Goal: Task Accomplishment & Management: Use online tool/utility

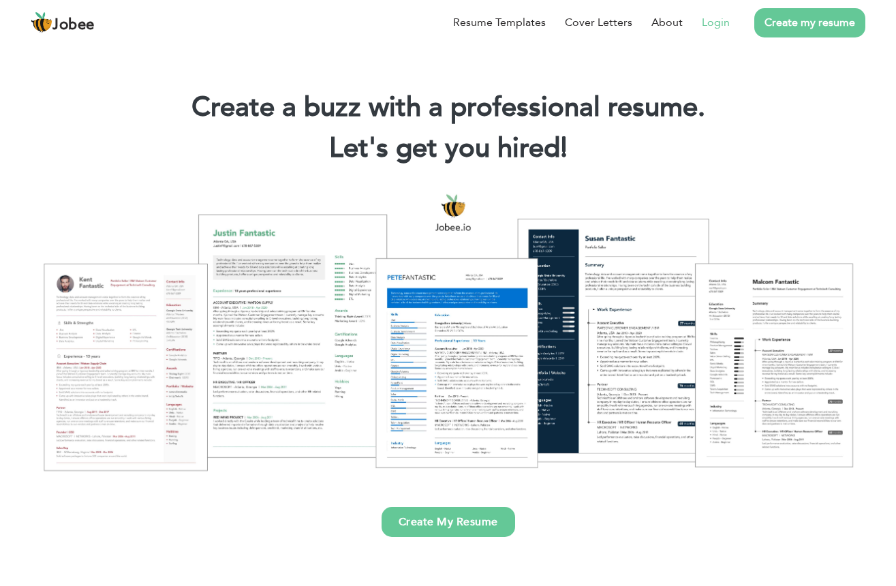
click at [706, 20] on link "Login" at bounding box center [716, 22] width 28 height 16
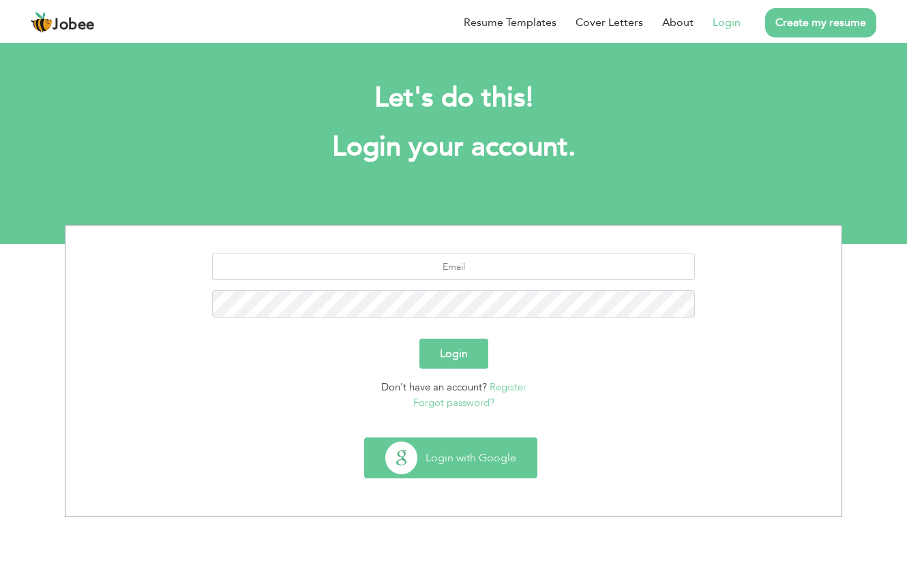
click at [432, 438] on button "Login with Google" at bounding box center [451, 458] width 172 height 40
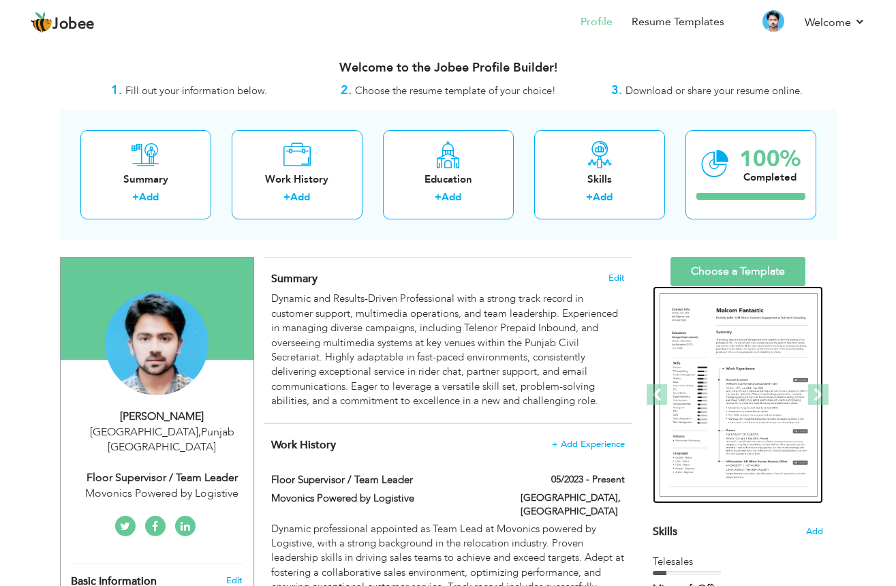
click at [735, 342] on img at bounding box center [739, 395] width 158 height 205
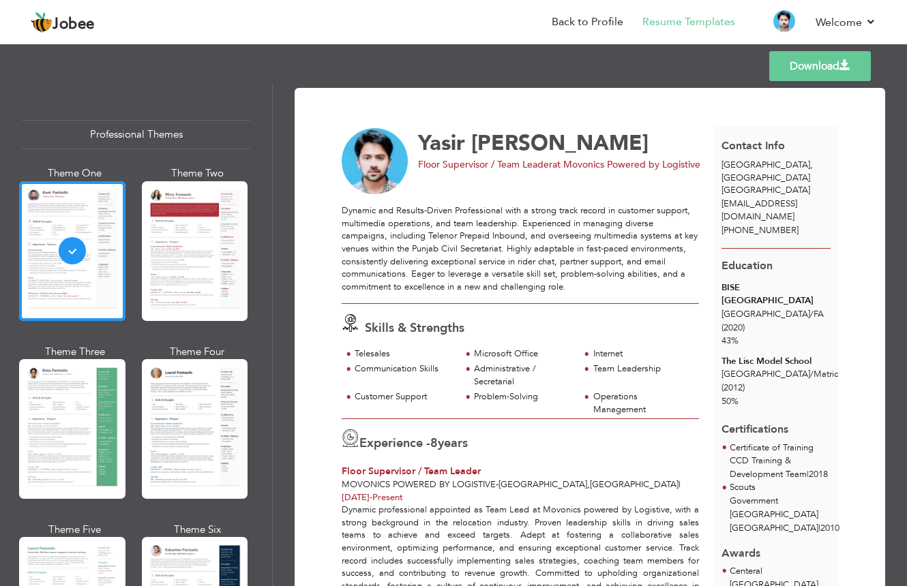
click at [800, 62] on link "Download" at bounding box center [820, 66] width 102 height 30
